Goal: Task Accomplishment & Management: Check status

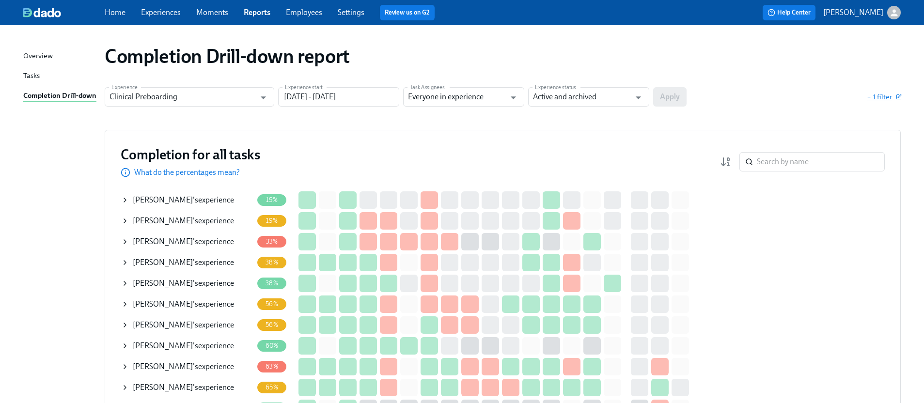
click at [899, 99] on icon "button" at bounding box center [899, 97] width 4 height 4
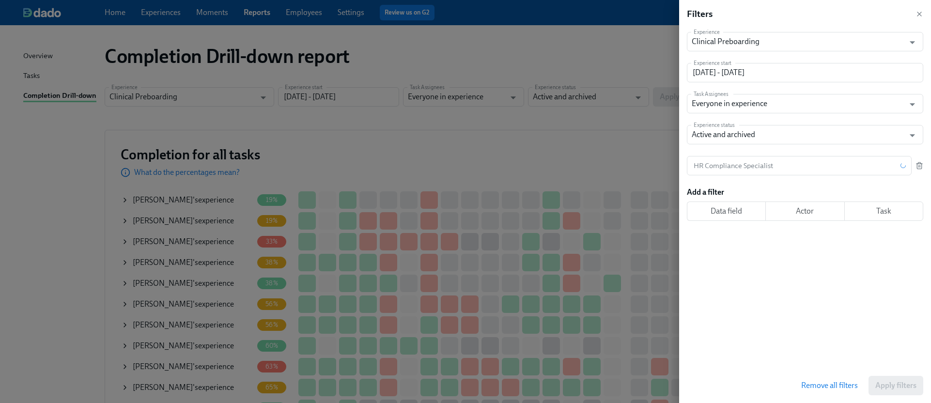
click at [925, 167] on div "Experience Clinical Preboarding Experience Experience start [DATE] - [DATE] Exp…" at bounding box center [809, 198] width 244 height 340
click at [922, 167] on icon "button" at bounding box center [919, 166] width 4 height 5
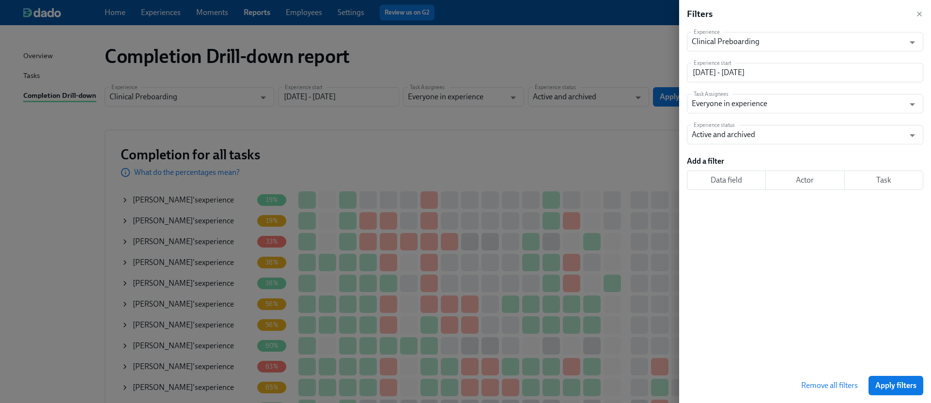
click at [898, 380] on button "Apply filters" at bounding box center [896, 385] width 55 height 19
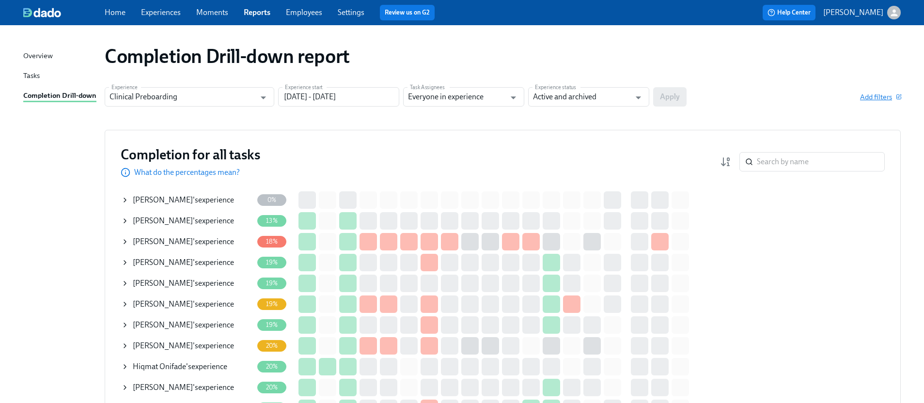
click at [865, 95] on span "Add filters" at bounding box center [880, 97] width 41 height 10
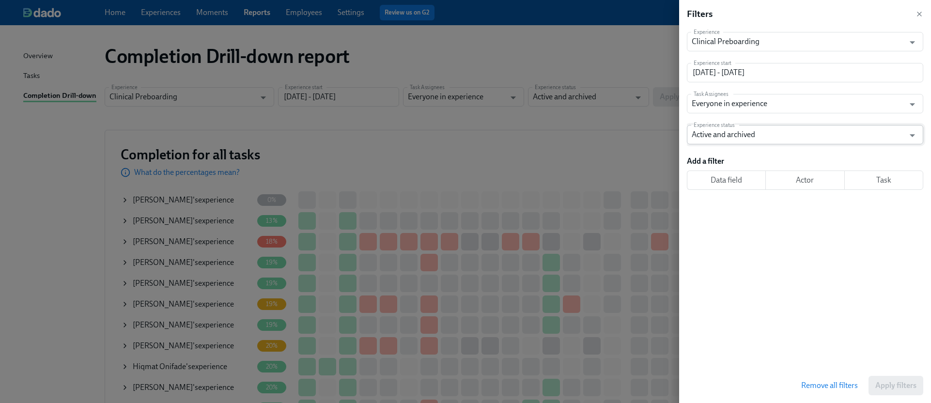
click at [853, 132] on input "Active and archived" at bounding box center [798, 134] width 213 height 19
click at [777, 224] on div "Experience Clinical Preboarding Experience Experience start [DATE] - [DATE] Exp…" at bounding box center [809, 198] width 244 height 340
click at [832, 176] on span "Actor" at bounding box center [805, 180] width 63 height 10
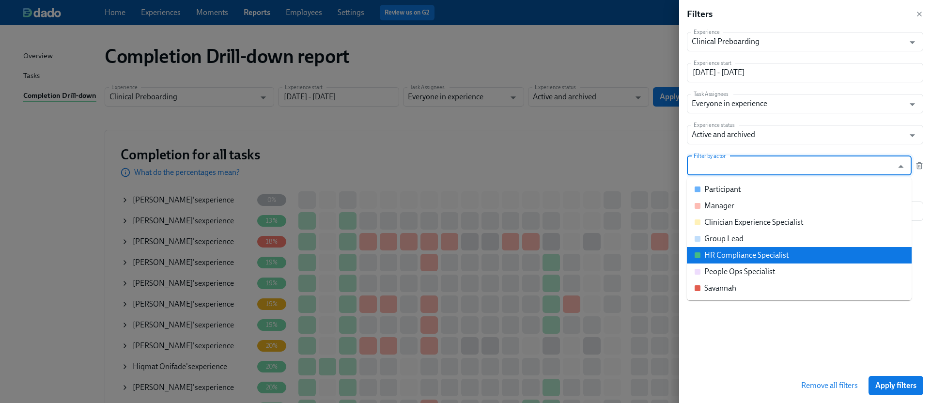
click at [736, 255] on div "HR Compliance Specialist" at bounding box center [747, 255] width 84 height 11
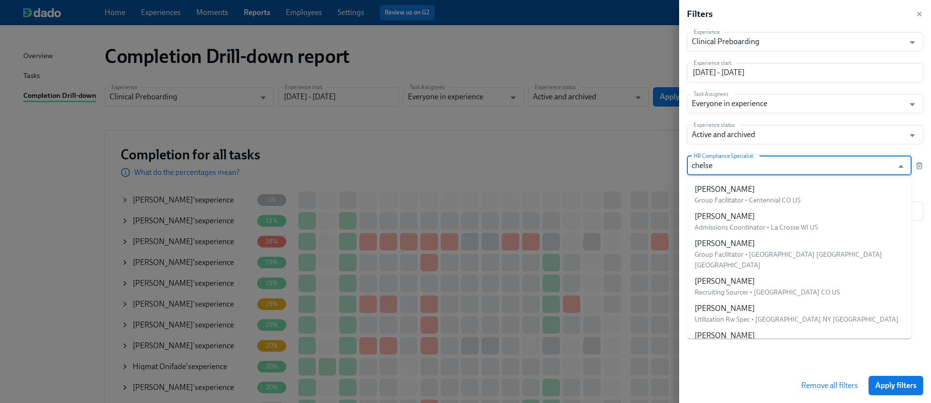
type input "[PERSON_NAME]"
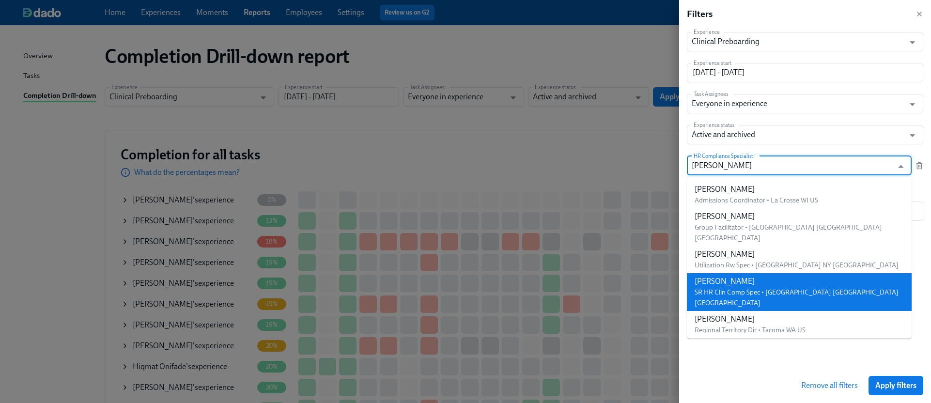
click at [745, 276] on div "[PERSON_NAME]" at bounding box center [799, 281] width 209 height 11
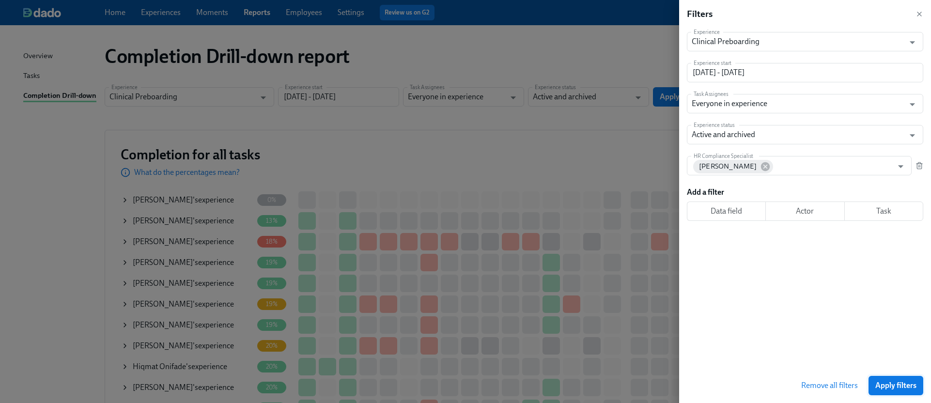
click at [895, 379] on button "Apply filters" at bounding box center [896, 385] width 55 height 19
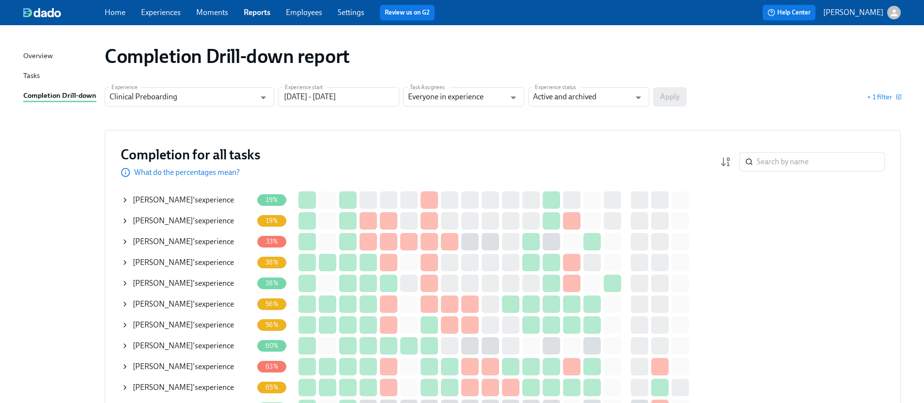
drag, startPoint x: 146, startPoint y: 285, endPoint x: 151, endPoint y: 284, distance: 4.9
click at [146, 285] on span "[PERSON_NAME]" at bounding box center [163, 283] width 60 height 9
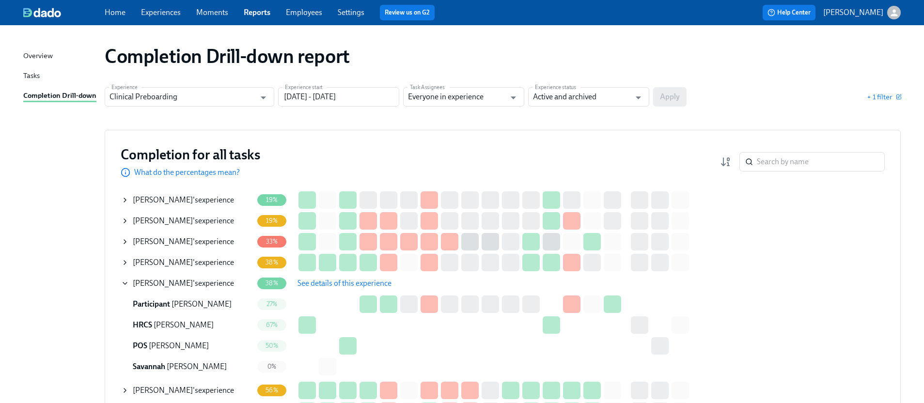
click at [330, 279] on span "See details of this experience" at bounding box center [345, 284] width 94 height 10
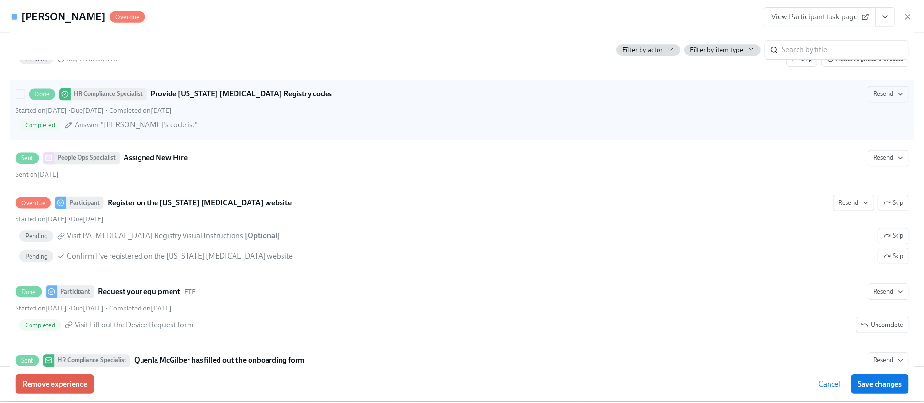
scroll to position [1755, 0]
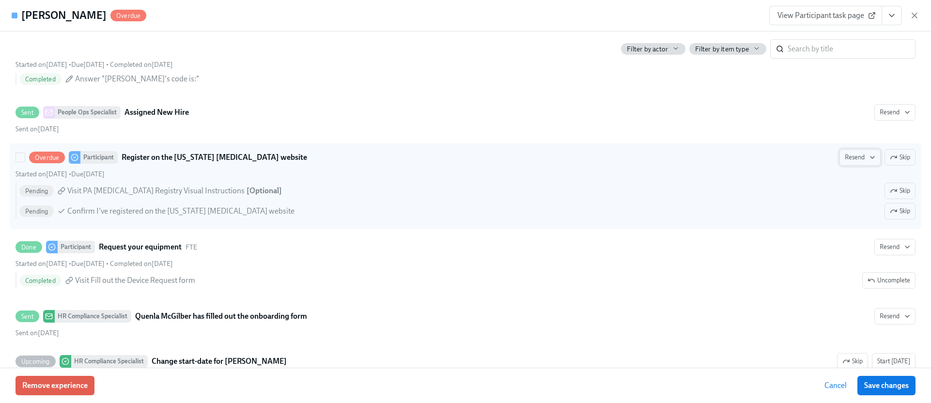
click at [847, 153] on span "Resend" at bounding box center [860, 158] width 31 height 10
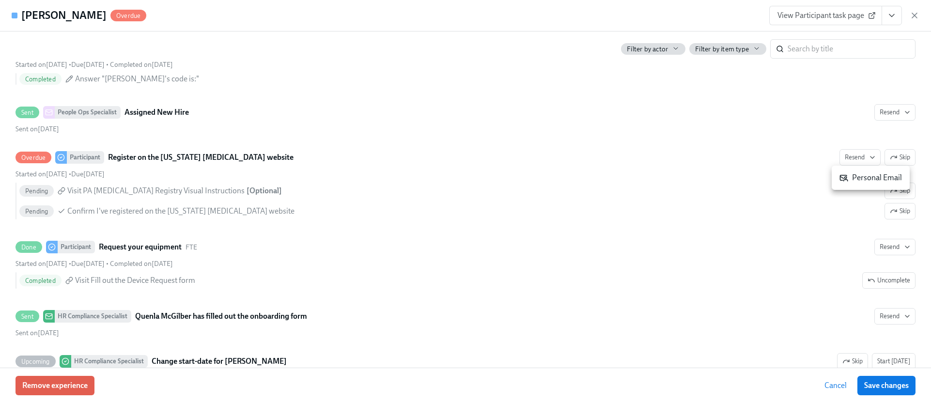
click at [848, 179] on icon at bounding box center [844, 177] width 9 height 9
drag, startPoint x: 912, startPoint y: 14, endPoint x: 901, endPoint y: 12, distance: 10.5
click at [911, 14] on icon "button" at bounding box center [915, 16] width 10 height 10
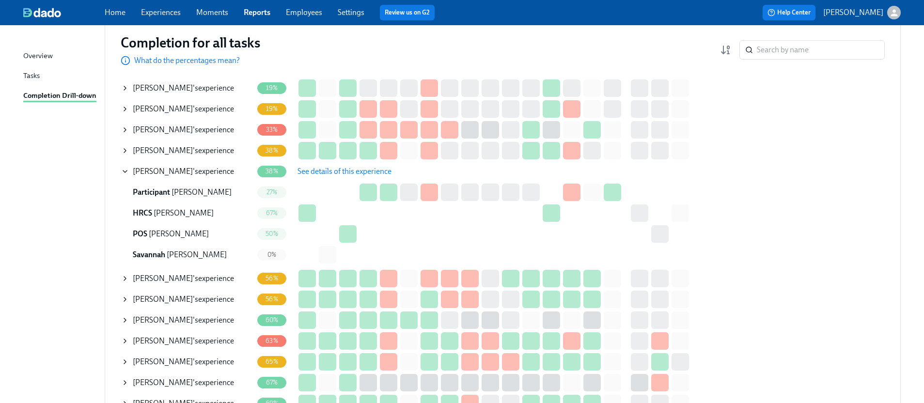
scroll to position [155, 0]
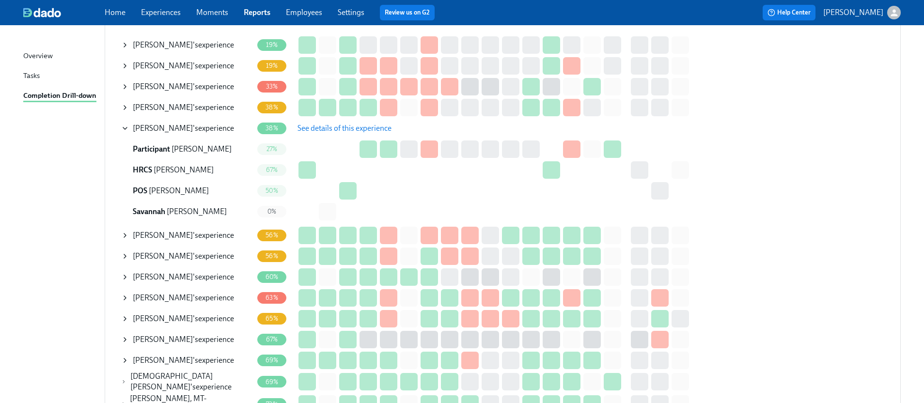
click at [150, 131] on span "[PERSON_NAME]" at bounding box center [163, 128] width 60 height 9
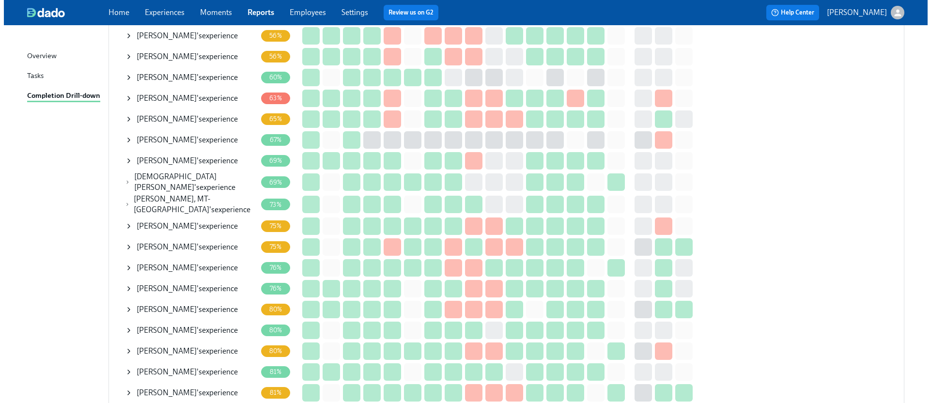
scroll to position [268, 0]
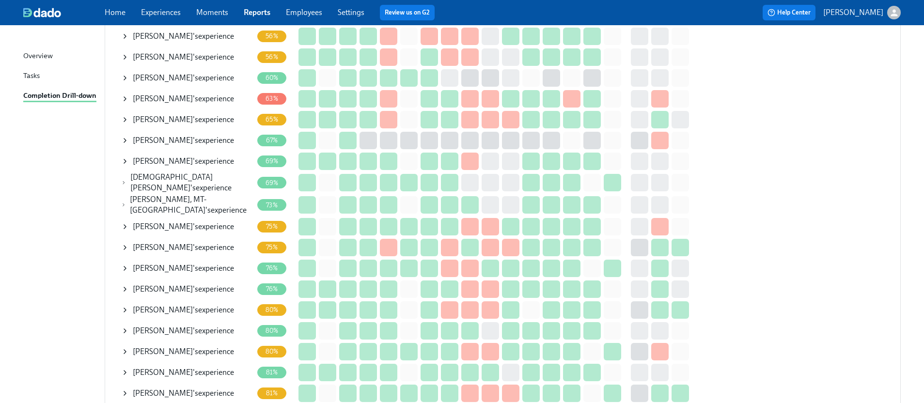
click at [191, 328] on div "[PERSON_NAME] 's experience" at bounding box center [183, 331] width 101 height 11
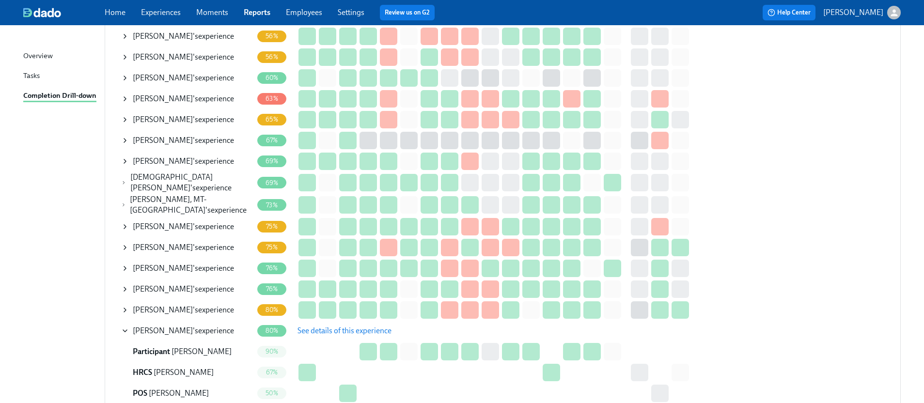
click at [313, 326] on span "See details of this experience" at bounding box center [345, 331] width 94 height 10
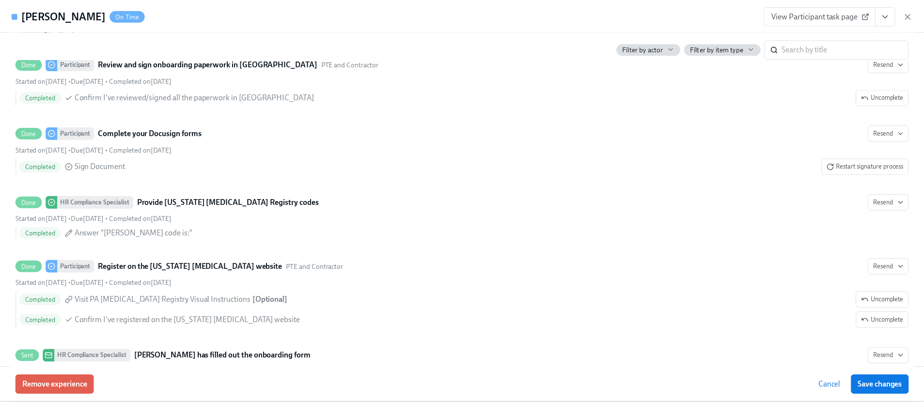
scroll to position [1750, 0]
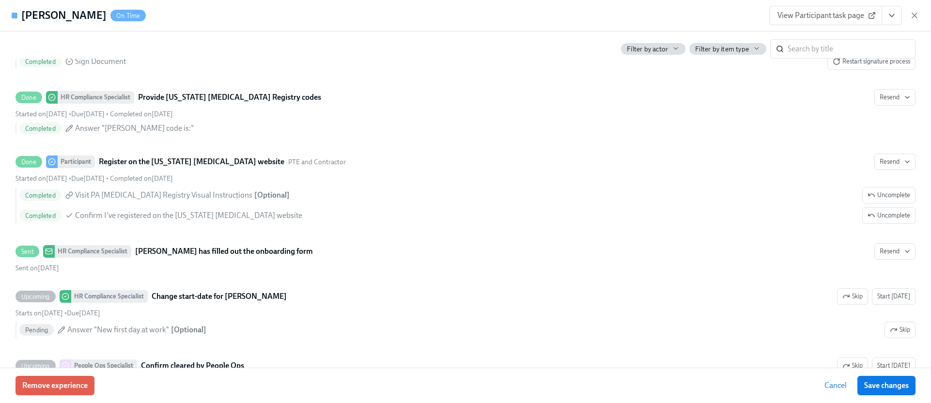
click at [915, 21] on div "View Participant task page" at bounding box center [845, 15] width 150 height 19
click at [913, 17] on icon "button" at bounding box center [915, 16] width 10 height 10
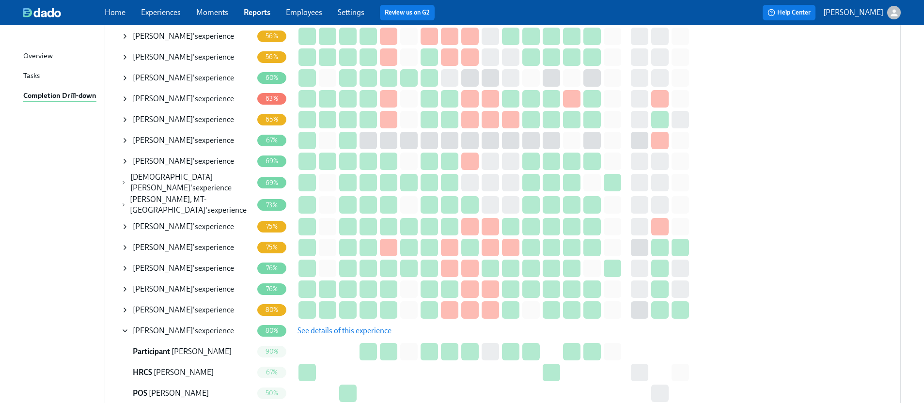
click at [169, 329] on span "[PERSON_NAME]" at bounding box center [163, 330] width 60 height 9
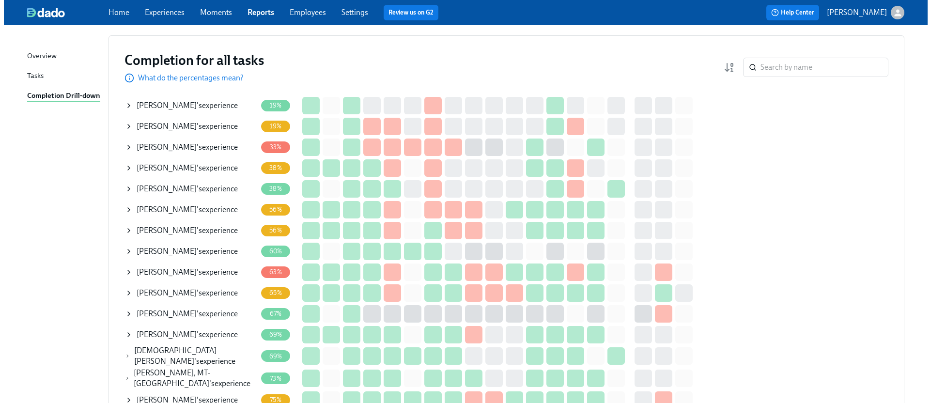
scroll to position [81, 0]
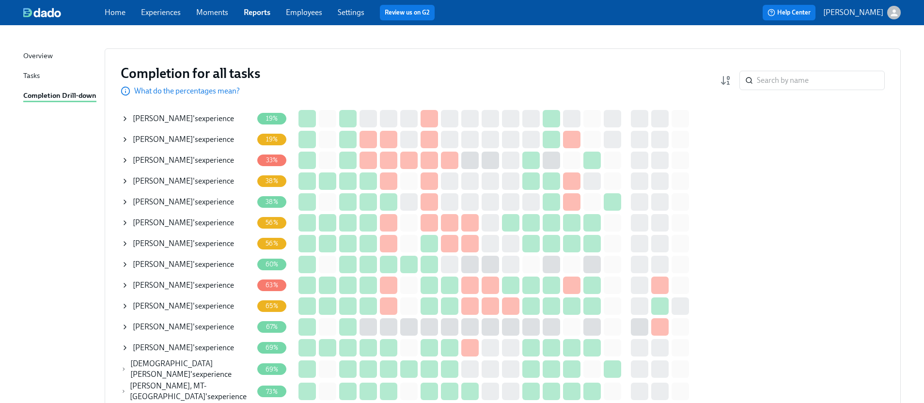
click at [173, 116] on span "[PERSON_NAME]" at bounding box center [163, 118] width 60 height 9
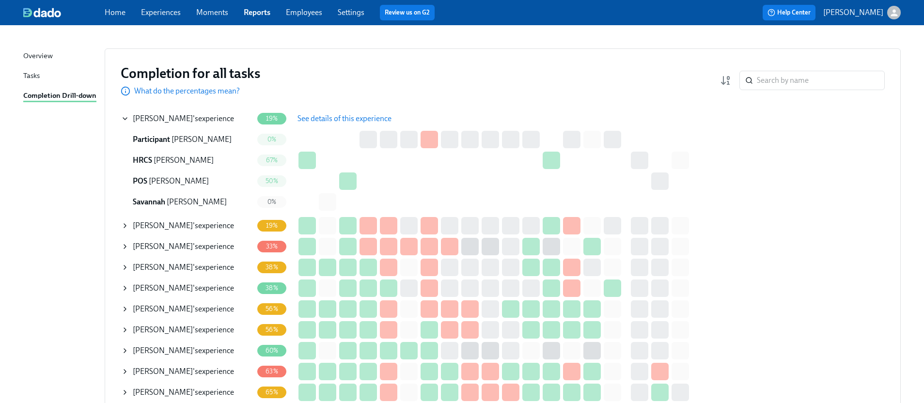
click at [332, 116] on span "See details of this experience" at bounding box center [345, 119] width 94 height 10
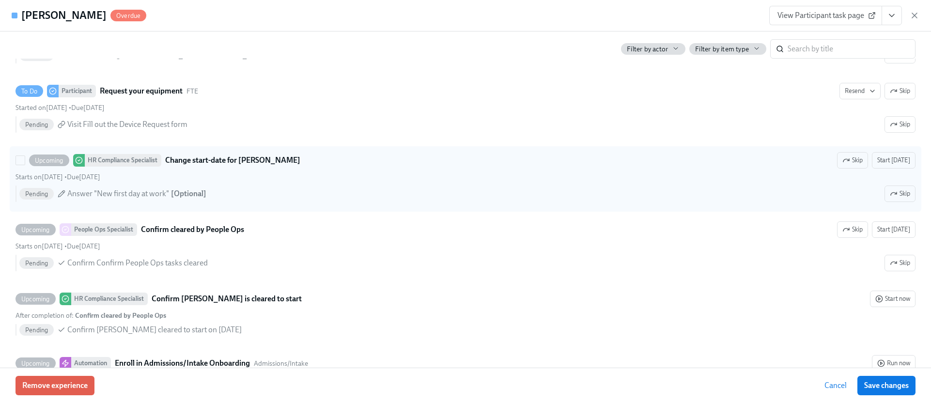
scroll to position [1915, 0]
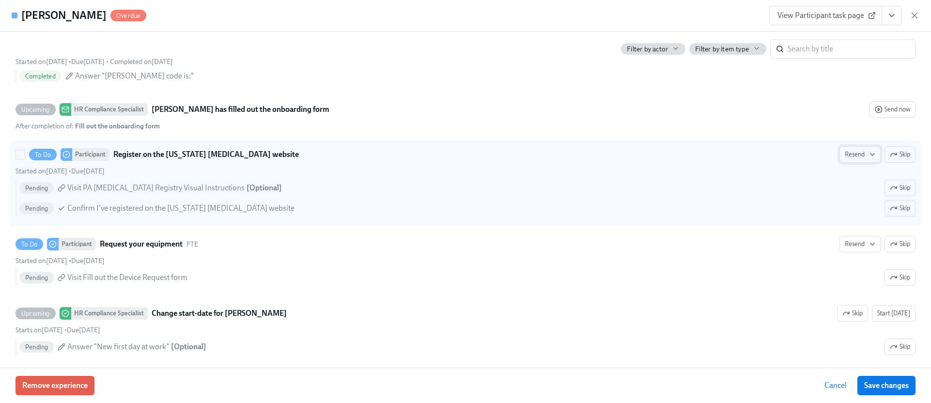
click at [845, 153] on span "Resend" at bounding box center [860, 155] width 31 height 10
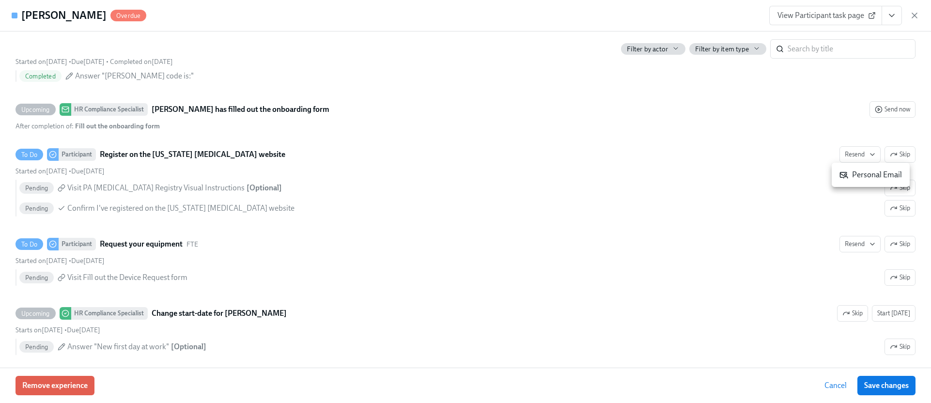
click at [861, 176] on div "Personal Email" at bounding box center [871, 175] width 63 height 11
click at [819, 14] on span "View Participant task page" at bounding box center [826, 16] width 96 height 10
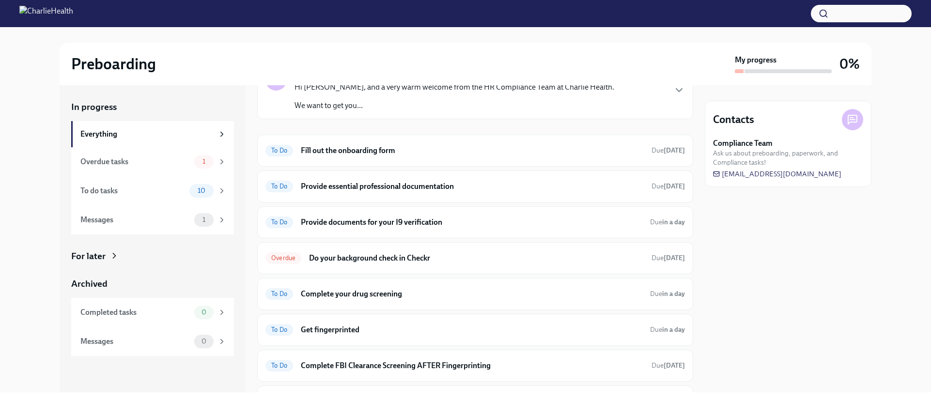
scroll to position [178, 0]
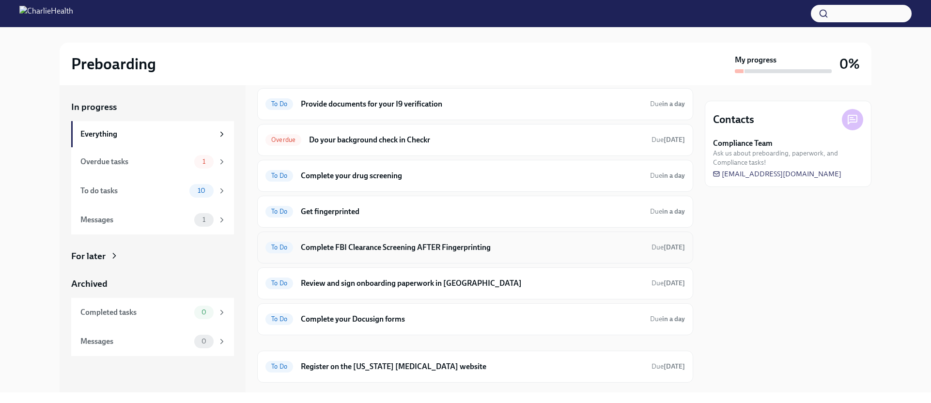
click at [369, 247] on h6 "Complete FBI Clearance Screening AFTER Fingerprinting" at bounding box center [472, 247] width 343 height 11
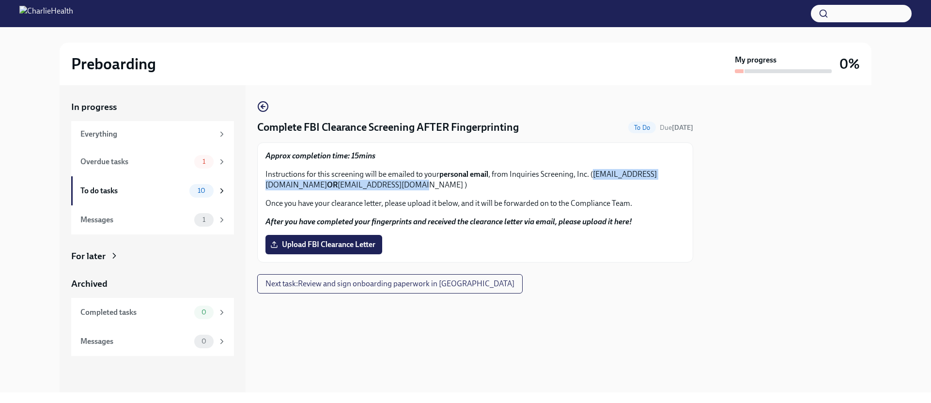
drag, startPoint x: 478, startPoint y: 184, endPoint x: 268, endPoint y: 186, distance: 209.4
click at [268, 186] on p "Instructions for this screening will be emailed to your personal email , from I…" at bounding box center [476, 179] width 420 height 21
copy p "FBIRequests@inquiriesscreening.com OR eco@services.fbi.gov"
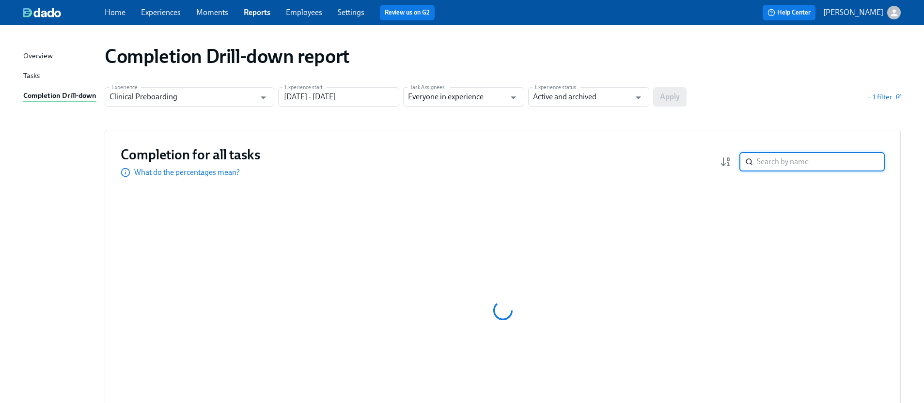
click at [777, 162] on input "search" at bounding box center [821, 161] width 128 height 19
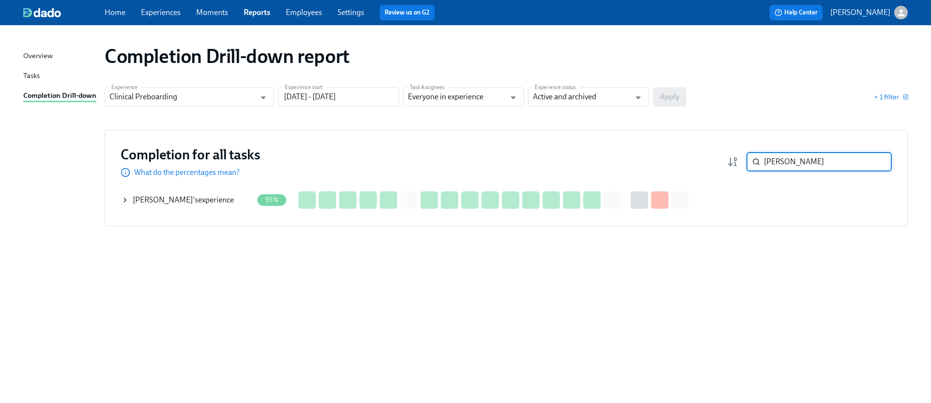
type input "susanna"
click at [122, 199] on icon at bounding box center [125, 200] width 8 height 8
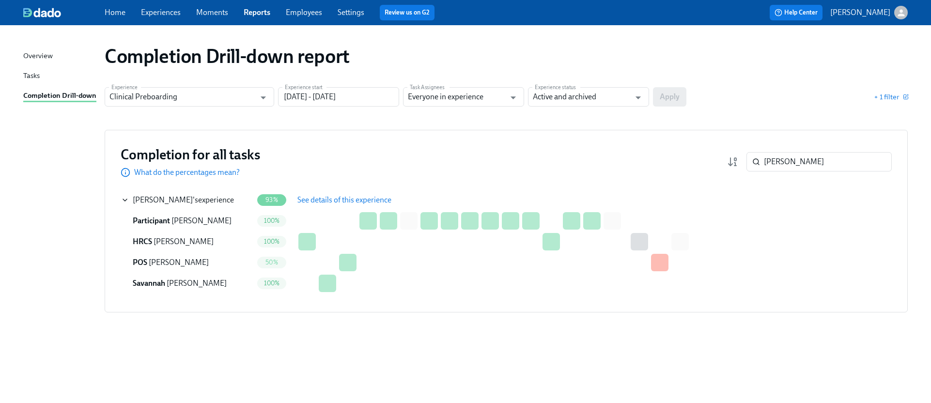
click at [325, 201] on span "See details of this experience" at bounding box center [345, 200] width 94 height 10
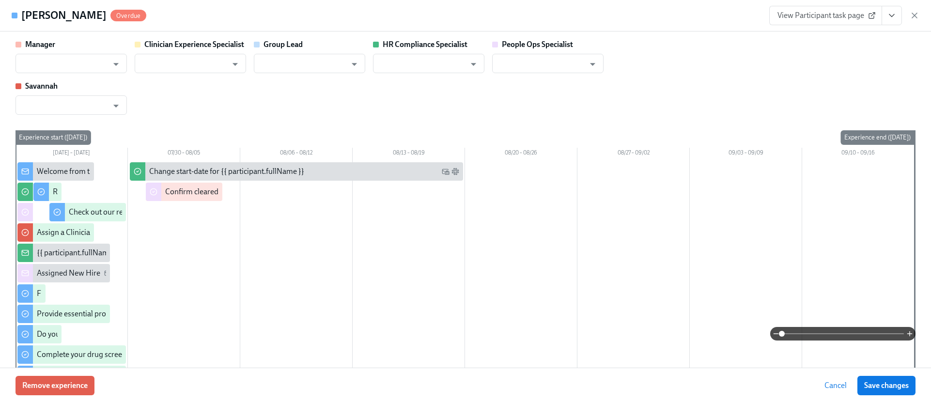
type input "Rachel Keyworth"
type input "Lara Babalola"
type input "Rachel Keyworth"
type input "Chelsey Mendoza"
type input "Brianna Keach"
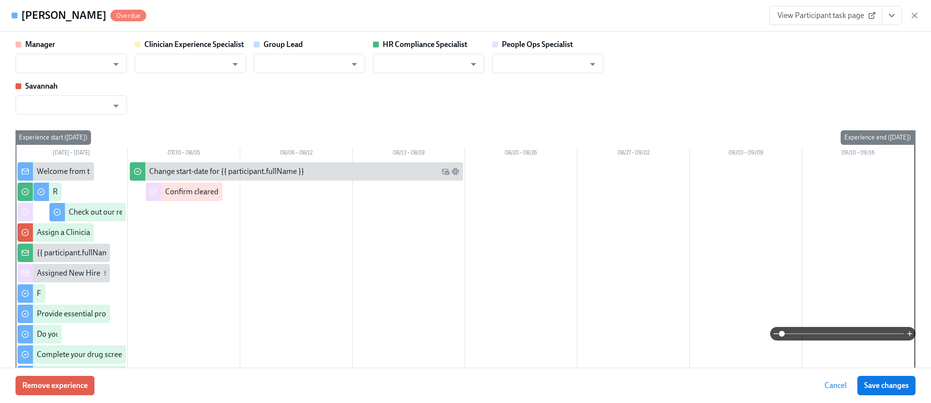
type input "Savannah Doherty"
click at [803, 11] on span "View Participant task page" at bounding box center [826, 16] width 96 height 10
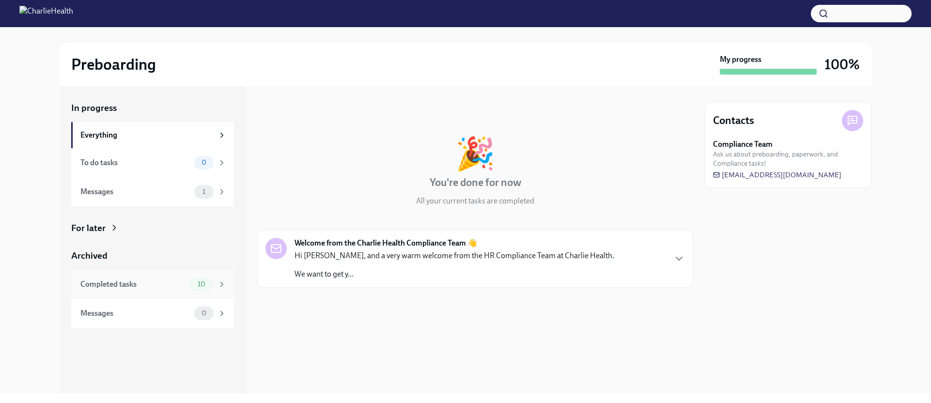
click at [195, 279] on div "10" at bounding box center [201, 285] width 24 height 14
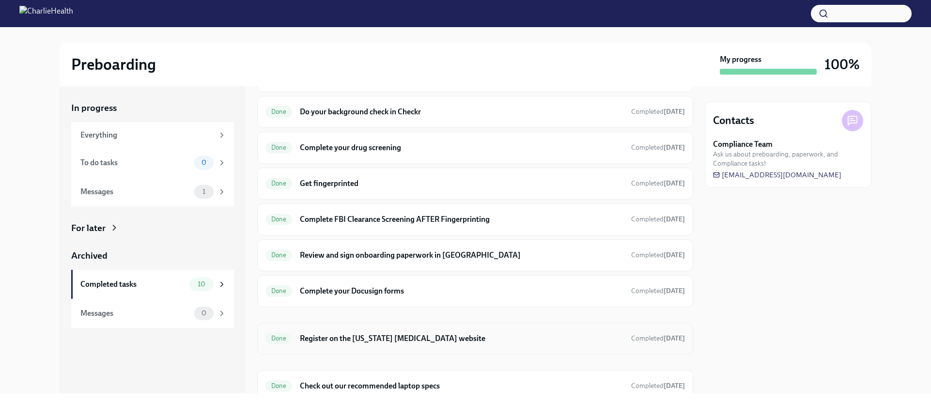
scroll to position [138, 0]
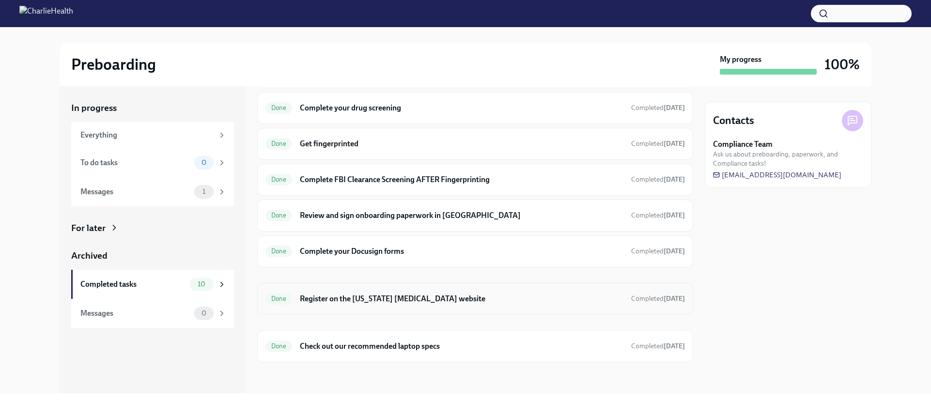
click at [378, 295] on h6 "Register on the [US_STATE] [MEDICAL_DATA] website" at bounding box center [462, 299] width 324 height 11
